Goal: Task Accomplishment & Management: Manage account settings

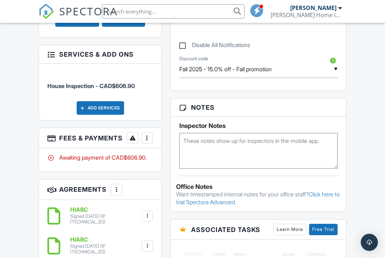
scroll to position [467, 0]
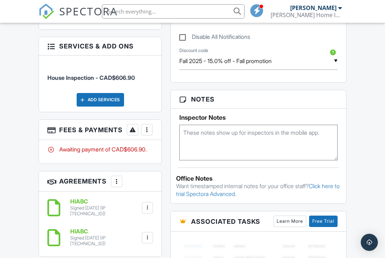
click at [141, 131] on div "More" at bounding box center [146, 129] width 11 height 11
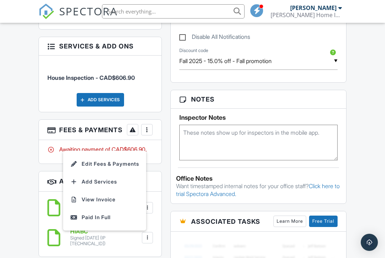
click at [106, 155] on li "Edit Fees & Payments" at bounding box center [104, 164] width 74 height 18
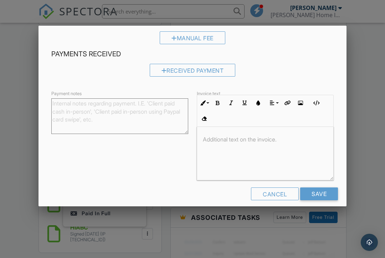
scroll to position [470, 0]
click at [228, 138] on p at bounding box center [265, 139] width 125 height 8
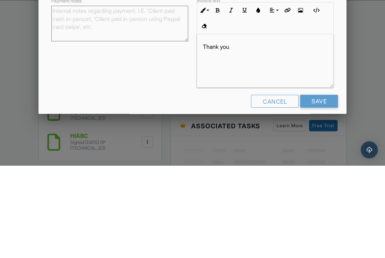
click at [322, 187] on input "Save" at bounding box center [319, 193] width 38 height 13
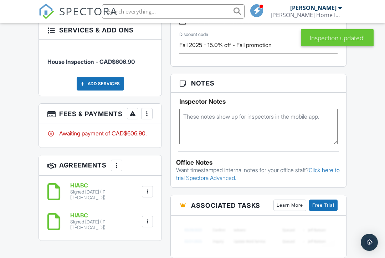
scroll to position [505, 0]
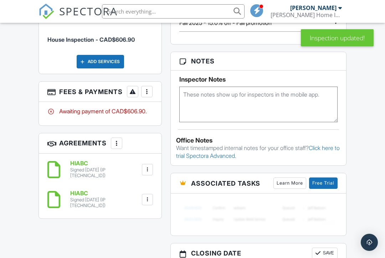
click at [143, 89] on div at bounding box center [146, 91] width 7 height 7
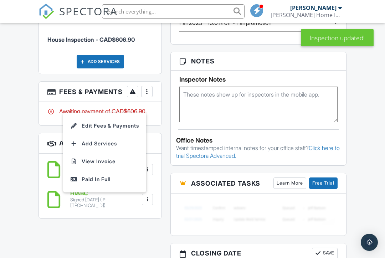
click at [104, 152] on li "View Invoice" at bounding box center [104, 161] width 74 height 18
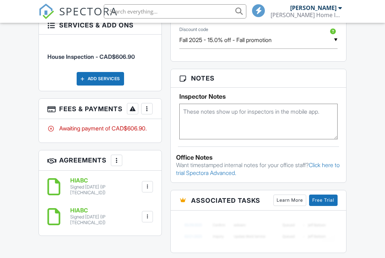
scroll to position [486, 0]
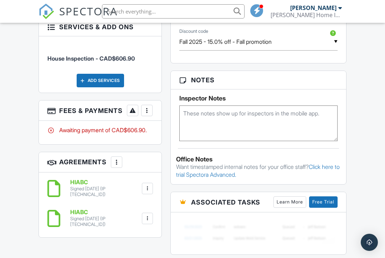
click at [143, 107] on div at bounding box center [146, 110] width 7 height 7
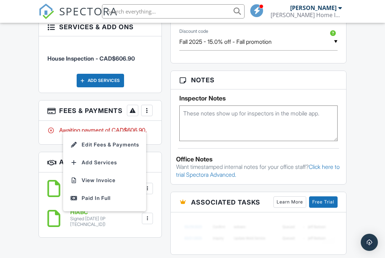
click at [104, 194] on div "Paid In Full" at bounding box center [104, 198] width 69 height 9
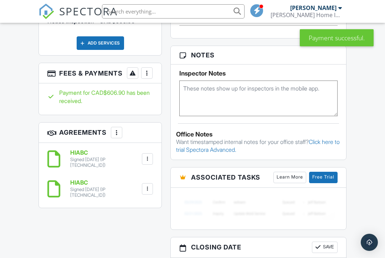
click at [143, 69] on div at bounding box center [146, 72] width 7 height 7
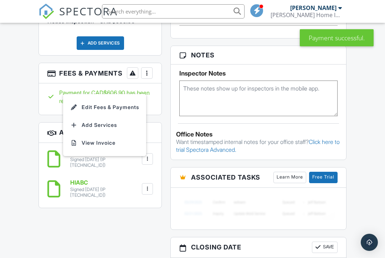
click at [90, 134] on li "View Invoice" at bounding box center [104, 143] width 74 height 18
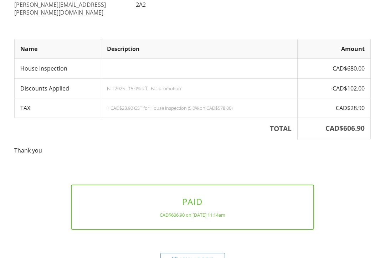
scroll to position [122, 0]
click at [188, 253] on div "View as PDF" at bounding box center [192, 259] width 64 height 13
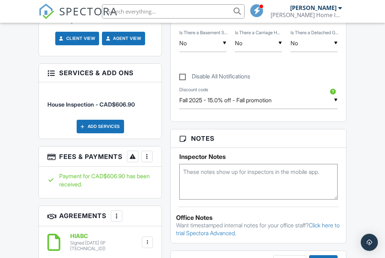
scroll to position [439, 0]
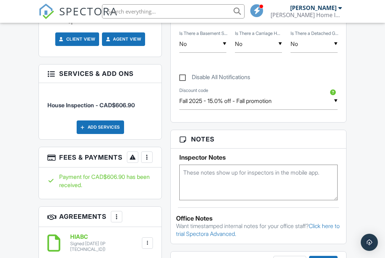
click at [143, 154] on div at bounding box center [146, 157] width 7 height 7
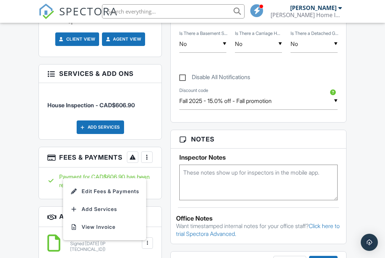
click at [110, 218] on li "View Invoice" at bounding box center [104, 227] width 74 height 18
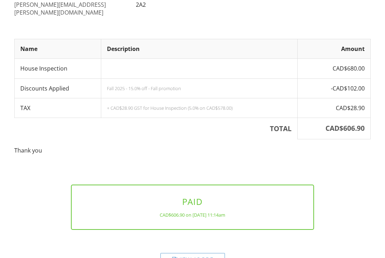
scroll to position [122, 0]
click at [208, 253] on div "View as PDF" at bounding box center [192, 259] width 64 height 13
